Goal: Task Accomplishment & Management: Manage account settings

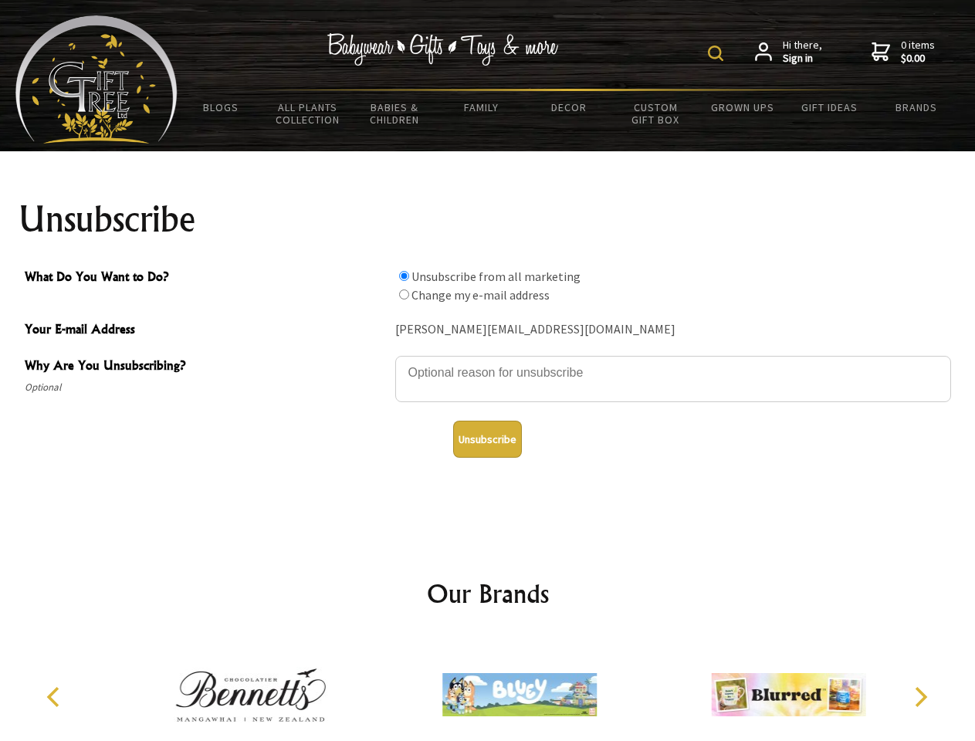
click at [718, 53] on img at bounding box center [715, 53] width 15 height 15
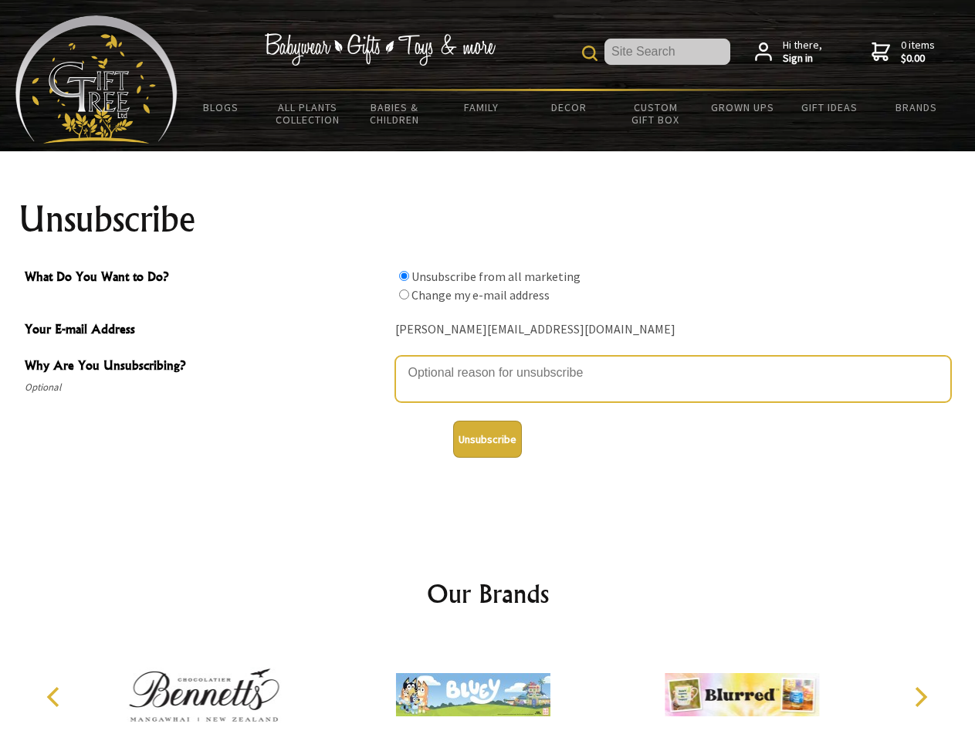
click at [488, 361] on textarea "Why Are You Unsubscribing?" at bounding box center [673, 379] width 556 height 46
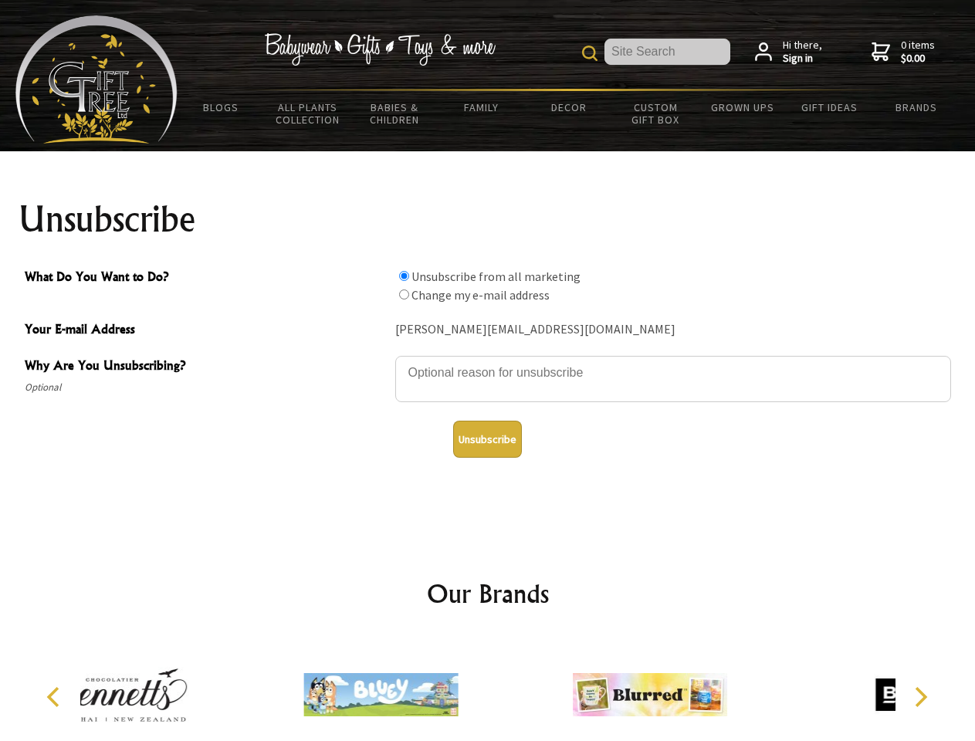
click at [404, 276] on input "What Do You Want to Do?" at bounding box center [404, 276] width 10 height 10
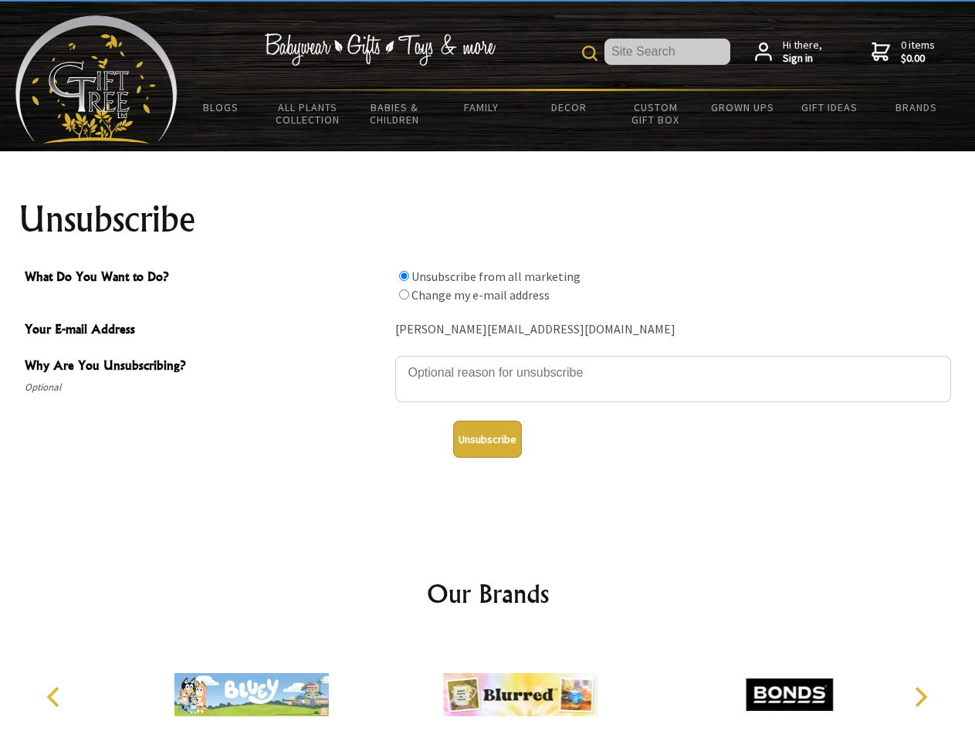
click at [404, 294] on input "What Do You Want to Do?" at bounding box center [404, 295] width 10 height 10
radio input "true"
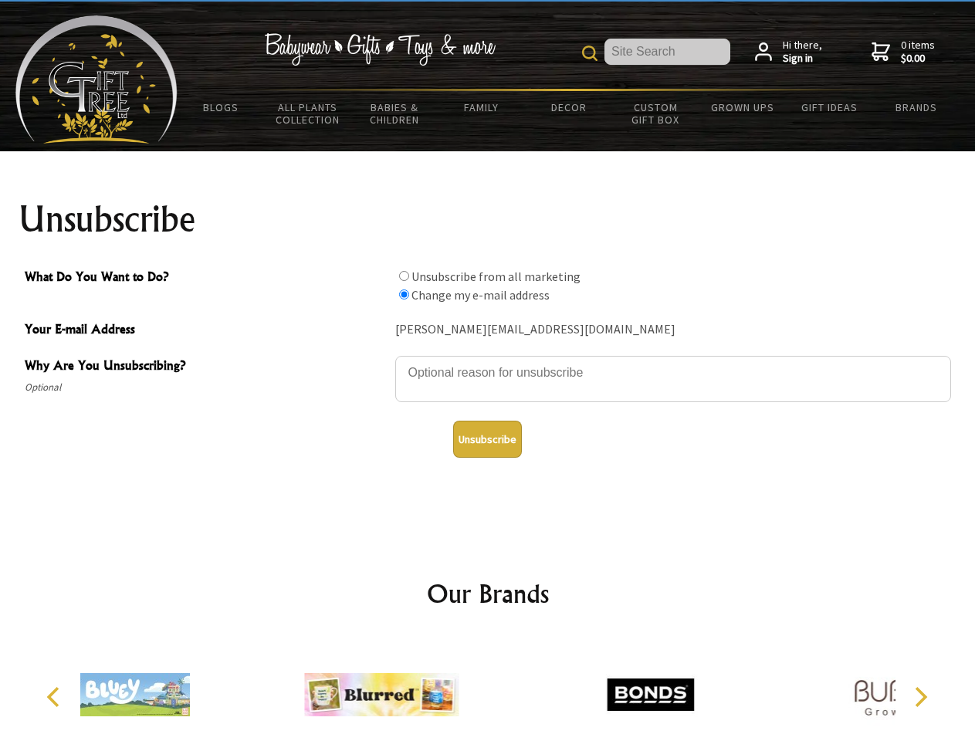
click at [487, 439] on button "Unsubscribe" at bounding box center [487, 439] width 69 height 37
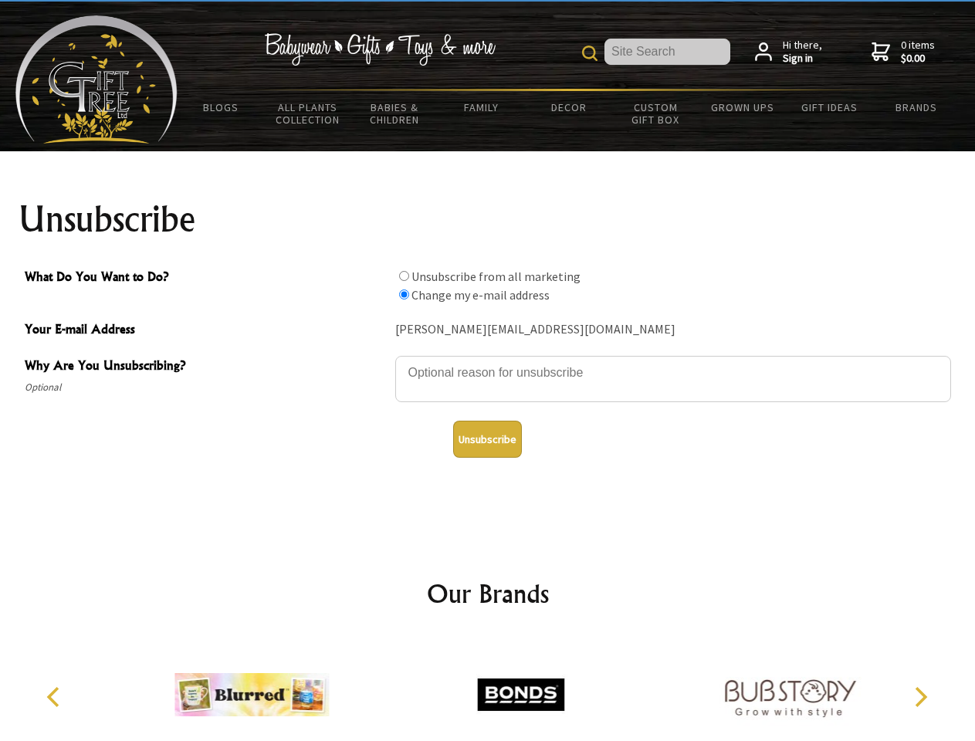
click at [56, 697] on icon "Previous" at bounding box center [55, 697] width 20 height 20
click at [920, 697] on icon "Next" at bounding box center [920, 697] width 20 height 20
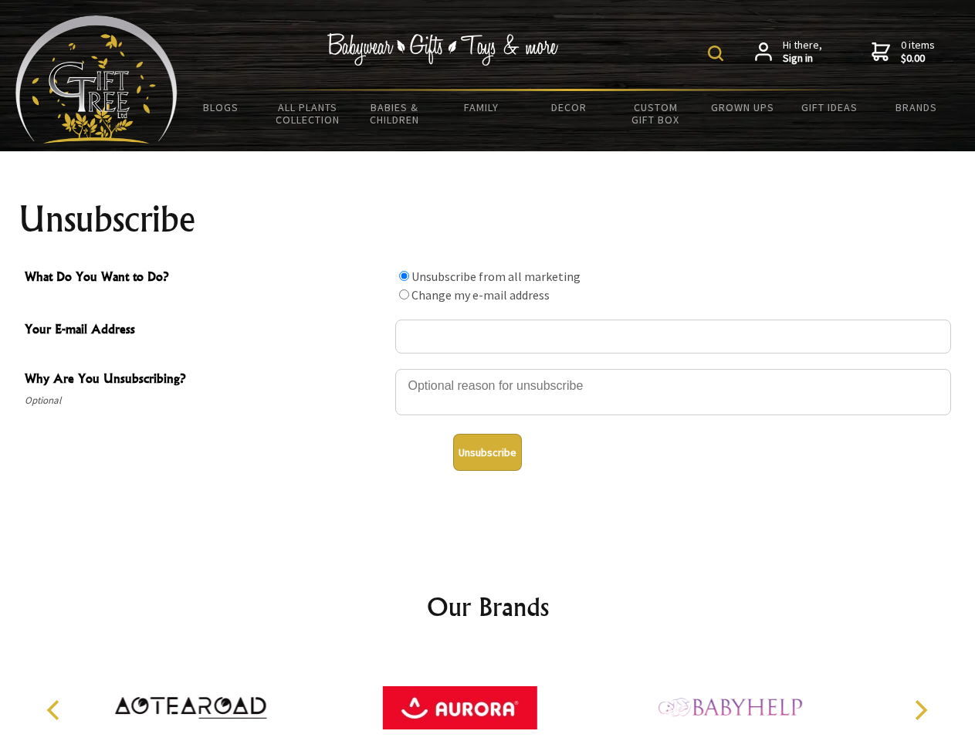
click at [718, 53] on img at bounding box center [715, 53] width 15 height 15
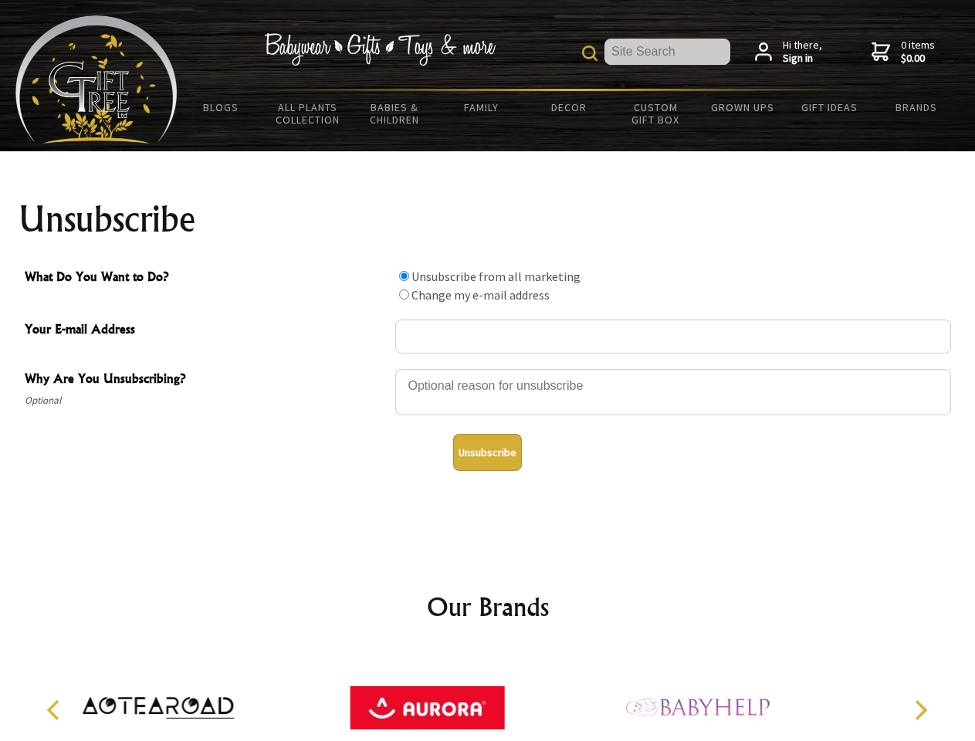
click at [488, 368] on div at bounding box center [673, 395] width 556 height 54
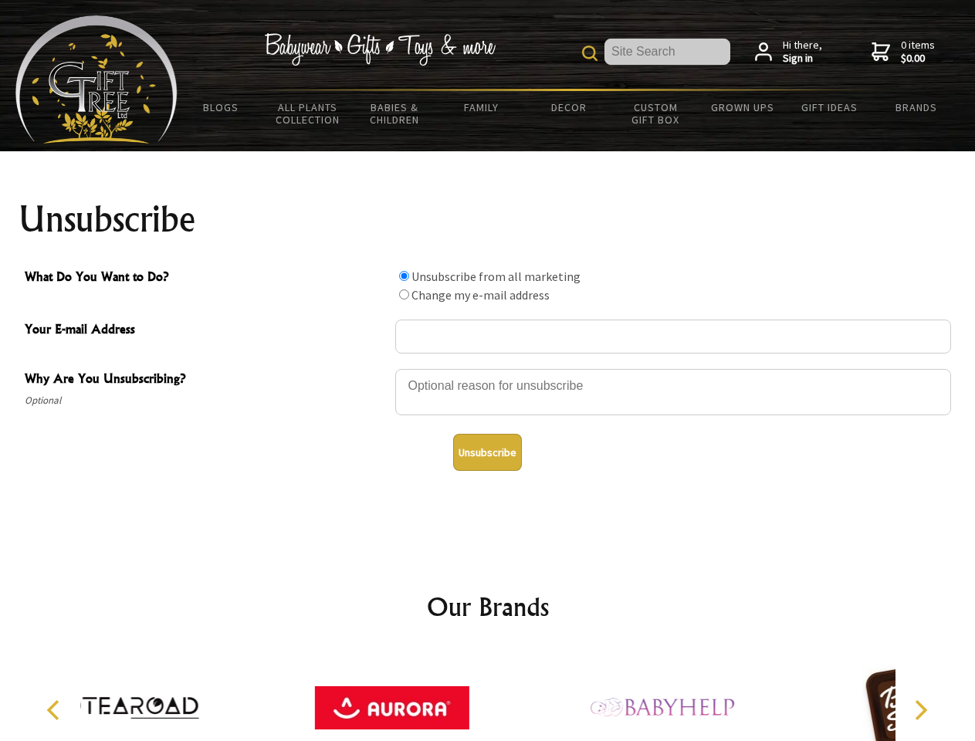
click at [404, 276] on input "What Do You Want to Do?" at bounding box center [404, 276] width 10 height 10
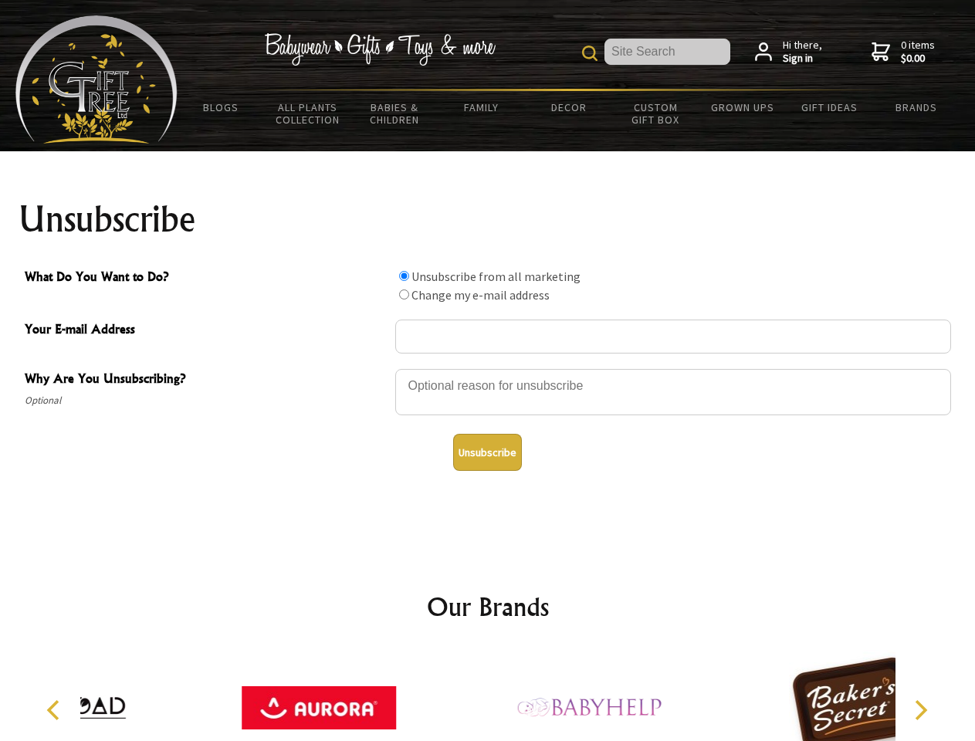
click at [404, 294] on input "What Do You Want to Do?" at bounding box center [404, 295] width 10 height 10
radio input "true"
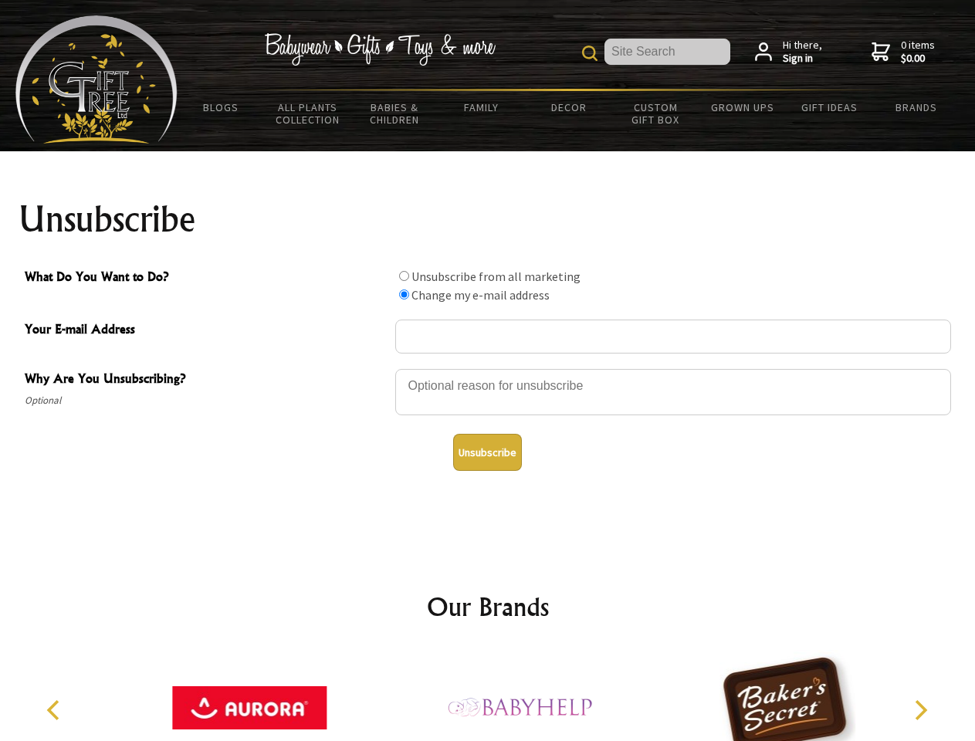
click at [487, 452] on button "Unsubscribe" at bounding box center [487, 452] width 69 height 37
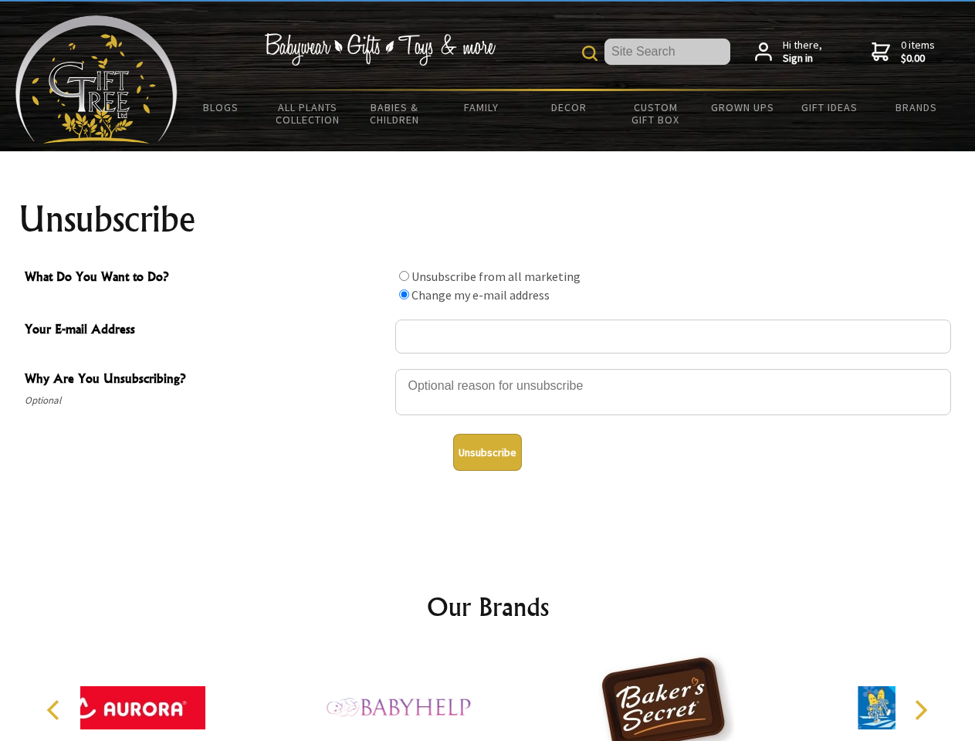
click at [56, 710] on icon "Previous" at bounding box center [55, 710] width 20 height 20
click at [920, 710] on icon "Next" at bounding box center [920, 710] width 20 height 20
